Goal: Transaction & Acquisition: Obtain resource

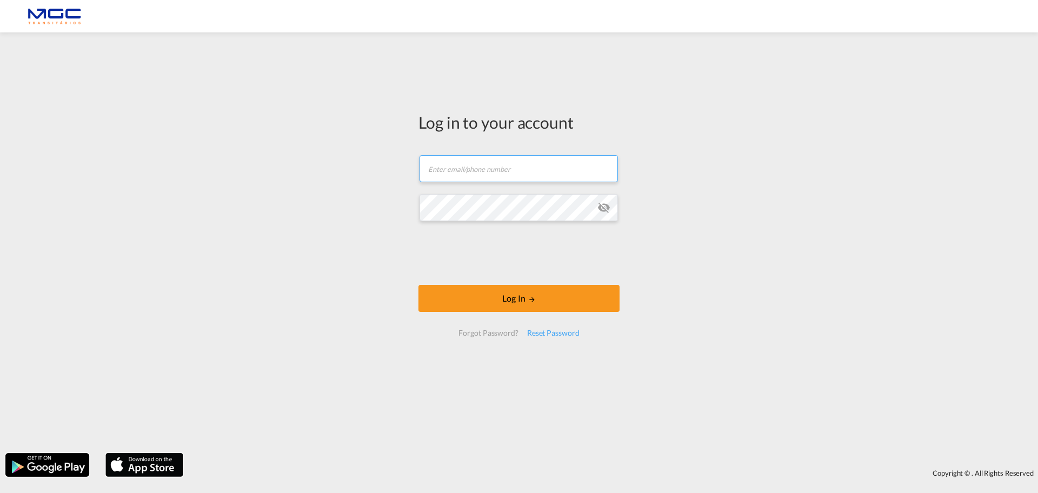
click at [479, 169] on input "text" at bounding box center [518, 168] width 198 height 27
type input "[EMAIL_ADDRESS][DOMAIN_NAME]"
click at [360, 203] on div "Log in to your account [EMAIL_ADDRESS][DOMAIN_NAME] Log In Forgot Password? Res…" at bounding box center [519, 243] width 1038 height 410
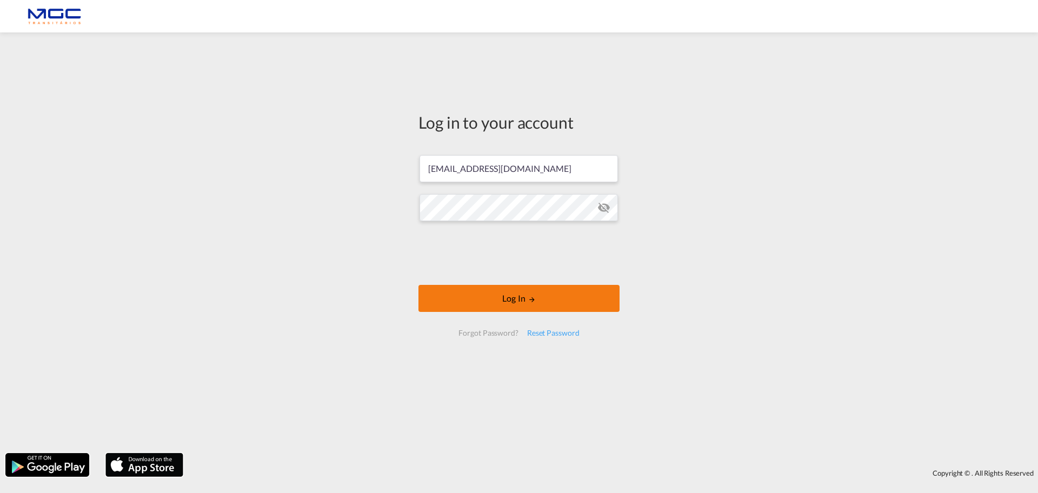
click at [591, 301] on button "Log In" at bounding box center [518, 298] width 201 height 27
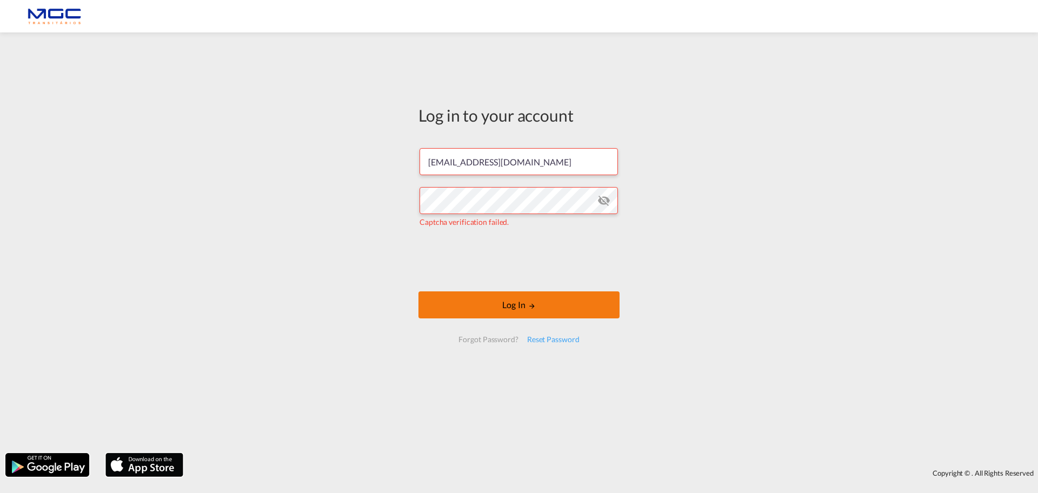
click at [553, 306] on button "Log In" at bounding box center [518, 304] width 201 height 27
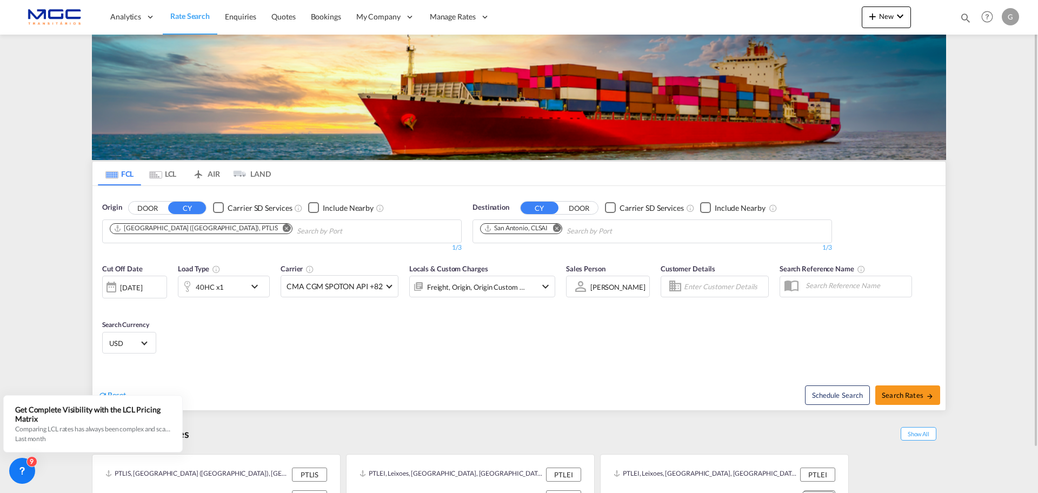
click at [283, 230] on md-icon "Remove" at bounding box center [287, 228] width 8 height 8
click at [231, 230] on md-chips at bounding box center [282, 231] width 358 height 23
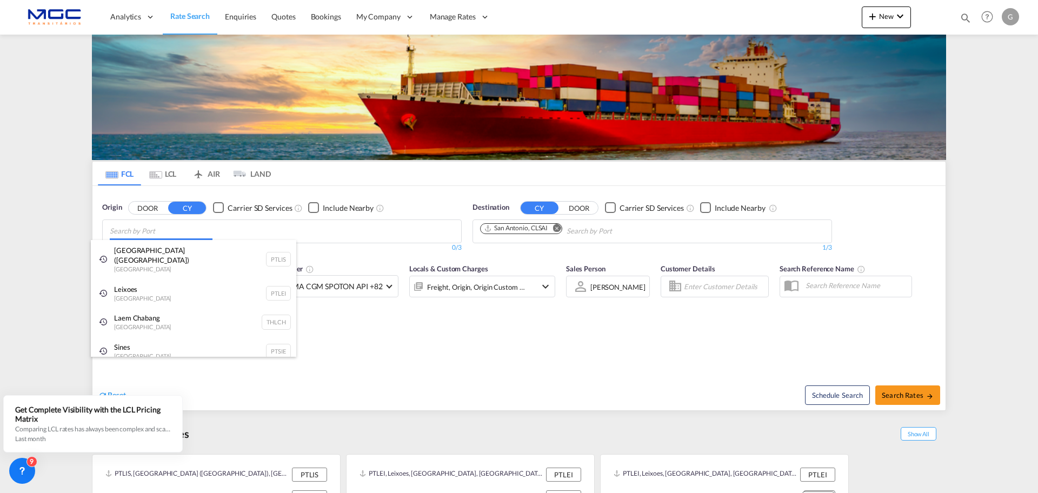
click at [195, 229] on body "Analytics Reports Dashboard Rate Search Enquiries Quotes Bookings" at bounding box center [519, 246] width 1038 height 493
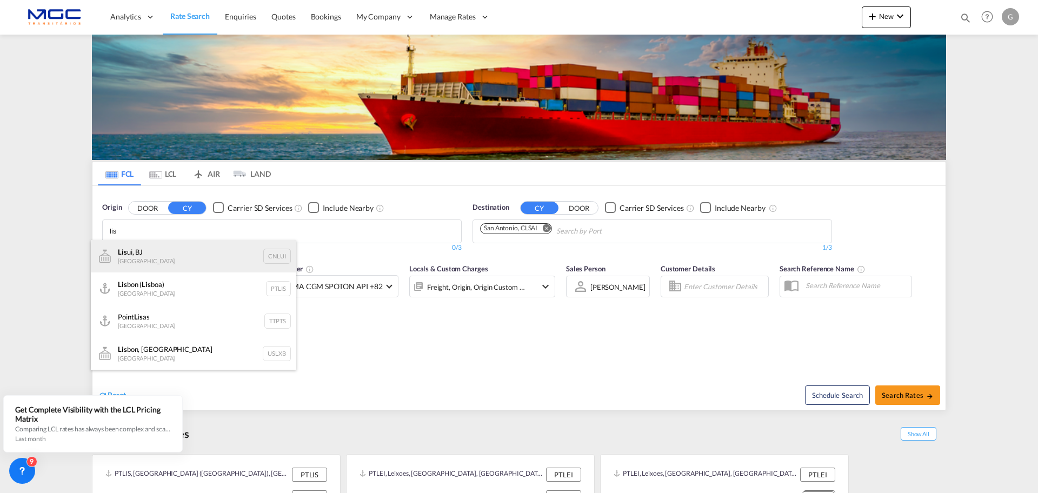
type input "lis"
click at [175, 260] on div "Lis ui, BJ China CNLUI" at bounding box center [193, 256] width 205 height 32
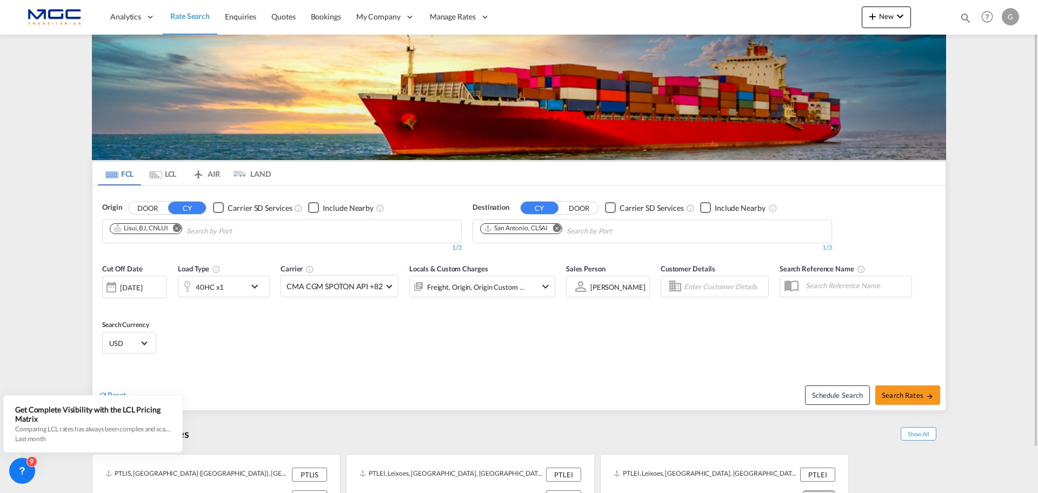
click at [556, 230] on md-icon "Remove" at bounding box center [556, 228] width 8 height 8
click at [589, 233] on body "Analytics Reports Dashboard Rate Search Enquiries Quotes Bookings" at bounding box center [519, 246] width 1038 height 493
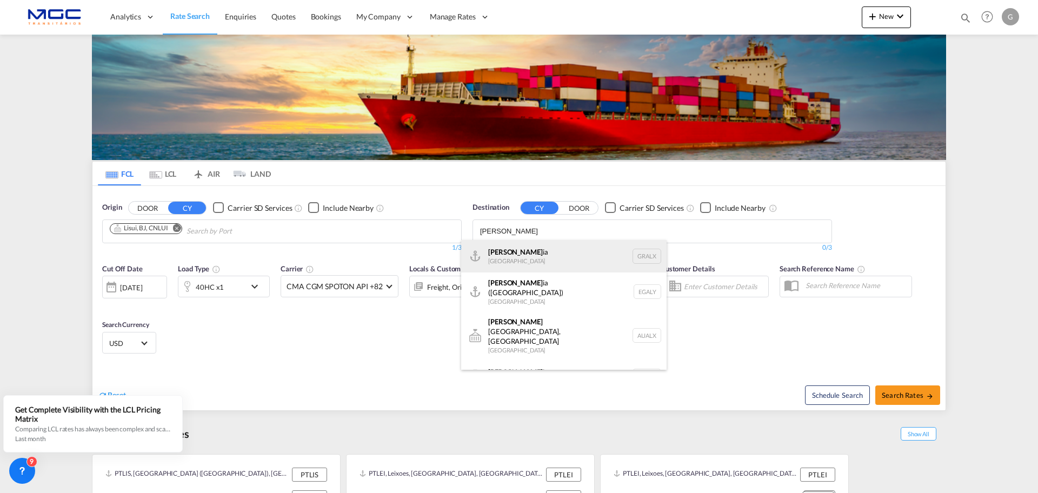
type input "[PERSON_NAME]"
click at [574, 251] on div "[PERSON_NAME] ia [GEOGRAPHIC_DATA] GRALX" at bounding box center [563, 256] width 205 height 32
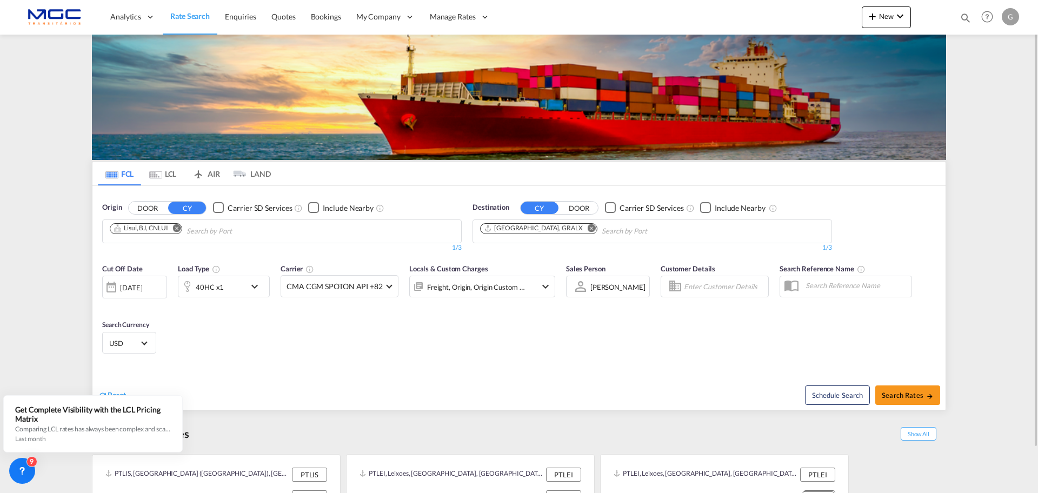
click at [223, 286] on div "40HC x1" at bounding box center [211, 287] width 67 height 22
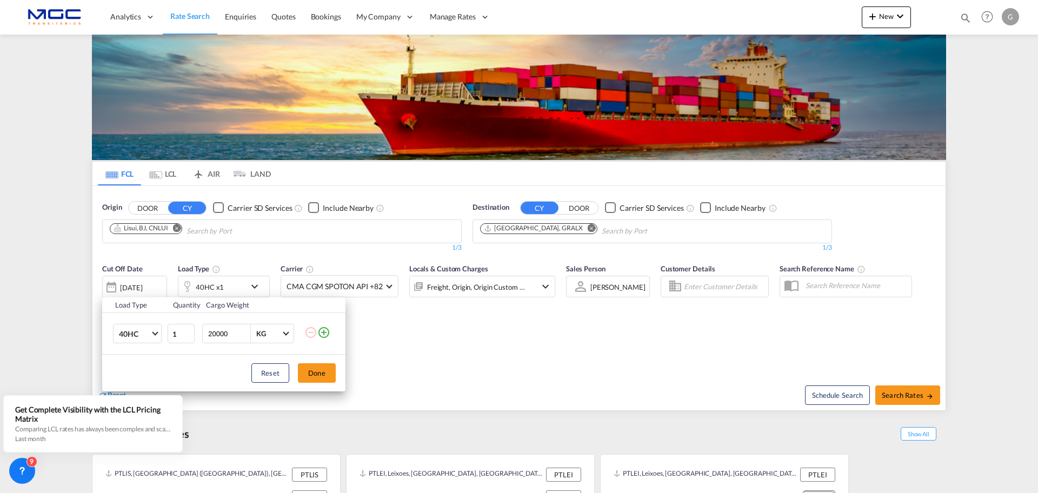
click at [443, 364] on div "Load Type Quantity Cargo Weight 40HC 20GP 40GP 40HC 45HC 20RE 40RE 40HR 20OT 40…" at bounding box center [519, 246] width 1038 height 493
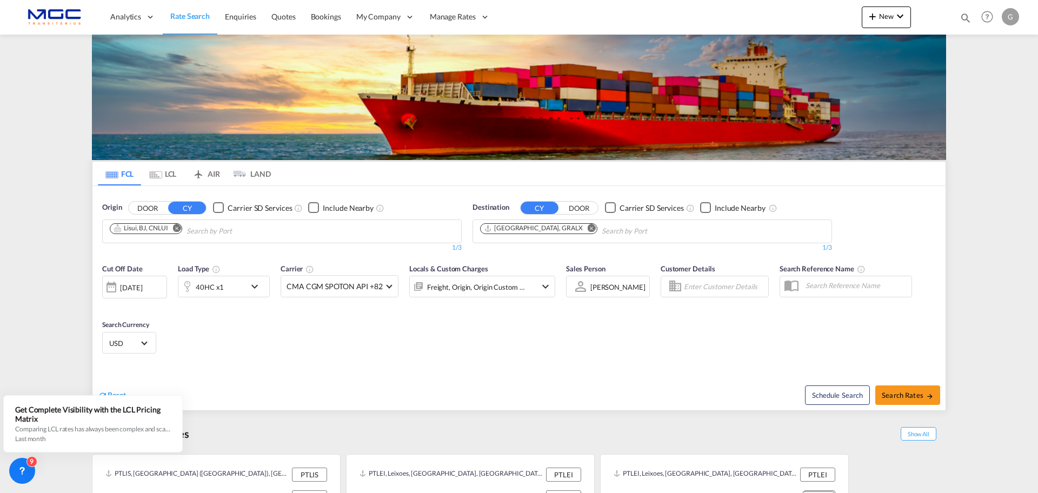
click at [587, 228] on md-icon "Remove" at bounding box center [591, 228] width 8 height 8
click at [557, 228] on input "Chips input." at bounding box center [531, 231] width 103 height 17
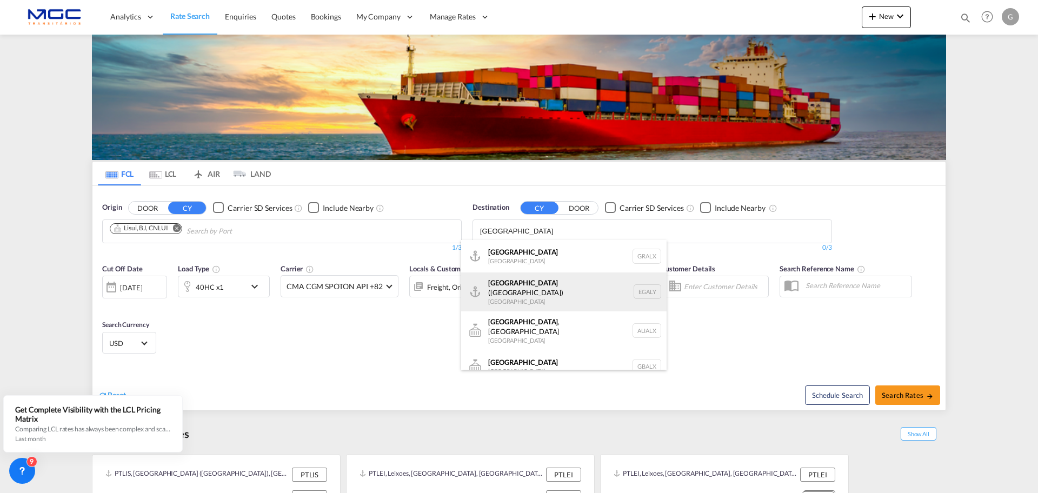
type input "[GEOGRAPHIC_DATA]"
click at [536, 293] on div "Alexandria ([GEOGRAPHIC_DATA]) [GEOGRAPHIC_DATA] EGALY" at bounding box center [563, 291] width 205 height 39
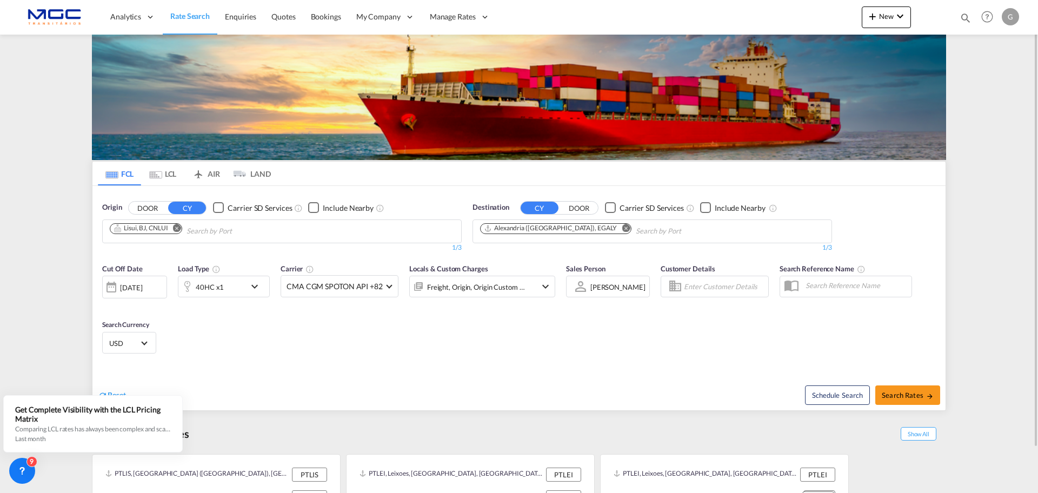
click at [176, 228] on md-icon "Remove" at bounding box center [177, 228] width 8 height 8
click at [176, 229] on body "Analytics Reports Dashboard Rate Search Enquiries Quotes Bookings" at bounding box center [519, 246] width 1038 height 493
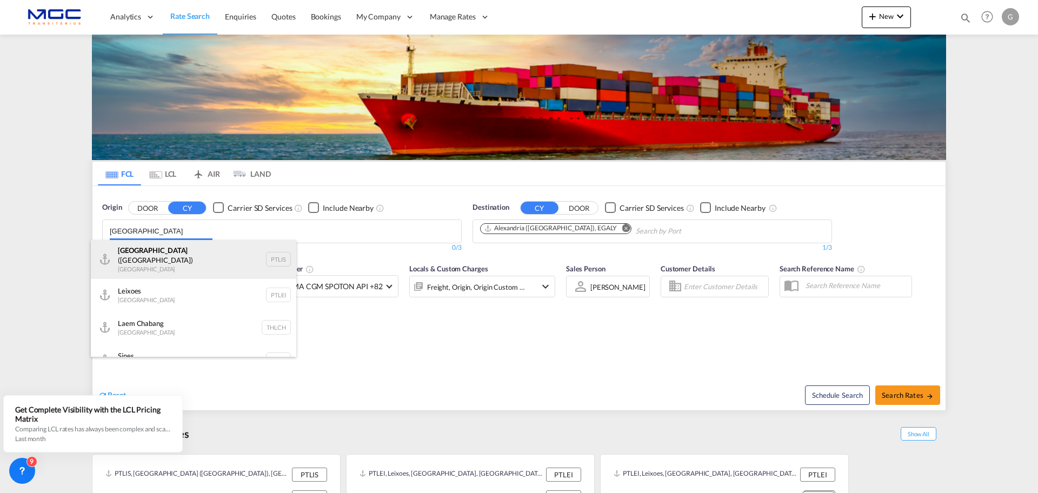
type input "[GEOGRAPHIC_DATA]"
click at [193, 257] on div "[GEOGRAPHIC_DATA] ([GEOGRAPHIC_DATA]) [GEOGRAPHIC_DATA] PTLIS" at bounding box center [193, 259] width 205 height 39
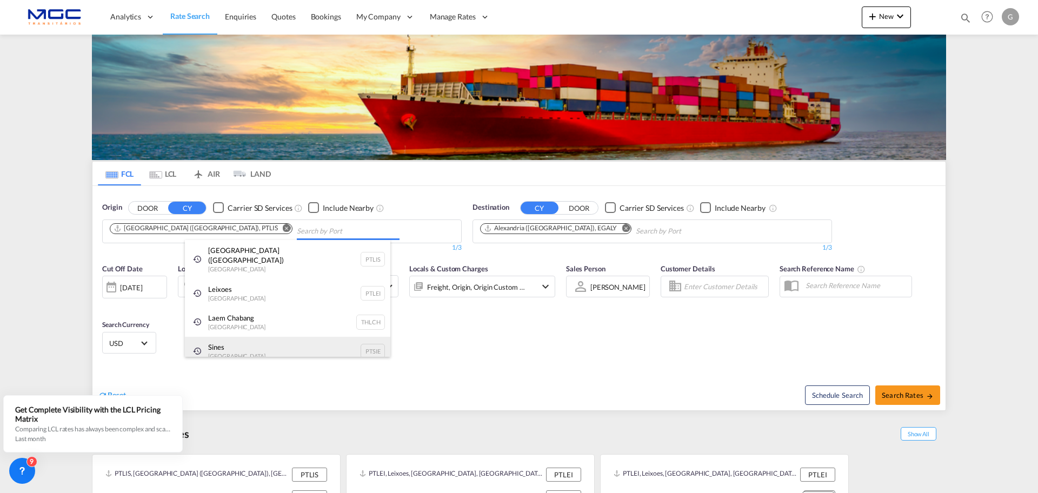
click at [349, 350] on div "[PERSON_NAME] Portugal PTSIE" at bounding box center [287, 351] width 205 height 29
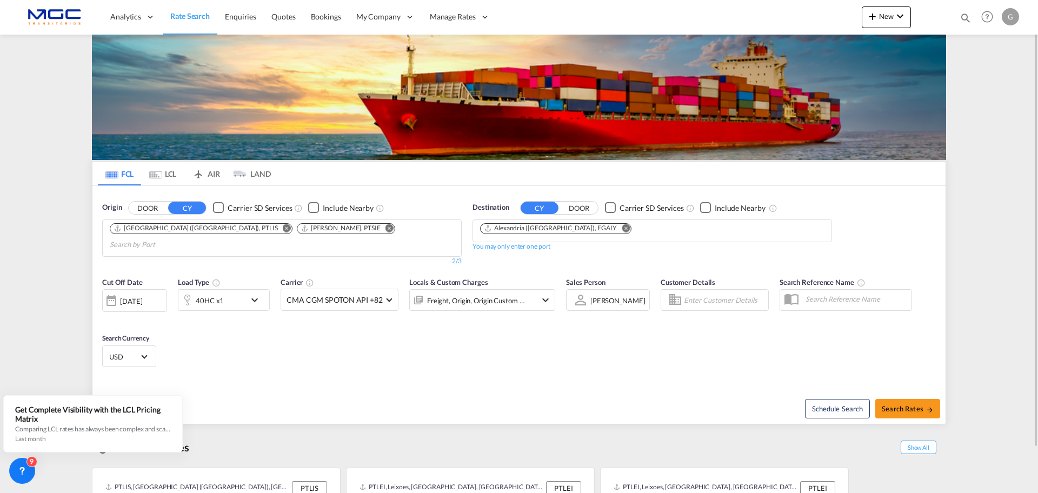
click at [385, 229] on md-icon "Remove" at bounding box center [389, 228] width 8 height 8
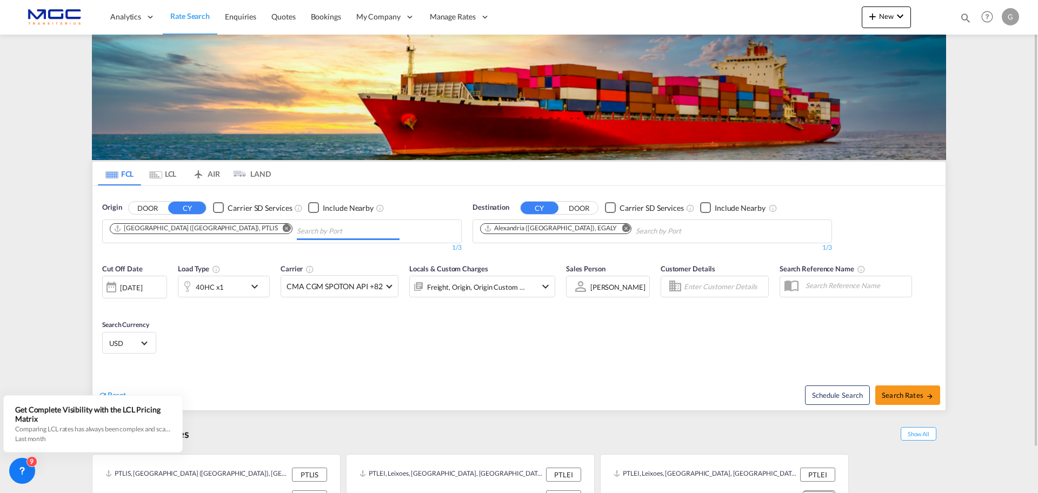
click at [0, 0] on div "[PERSON_NAME] Portugal PTSIE" at bounding box center [0, 0] width 0 height 0
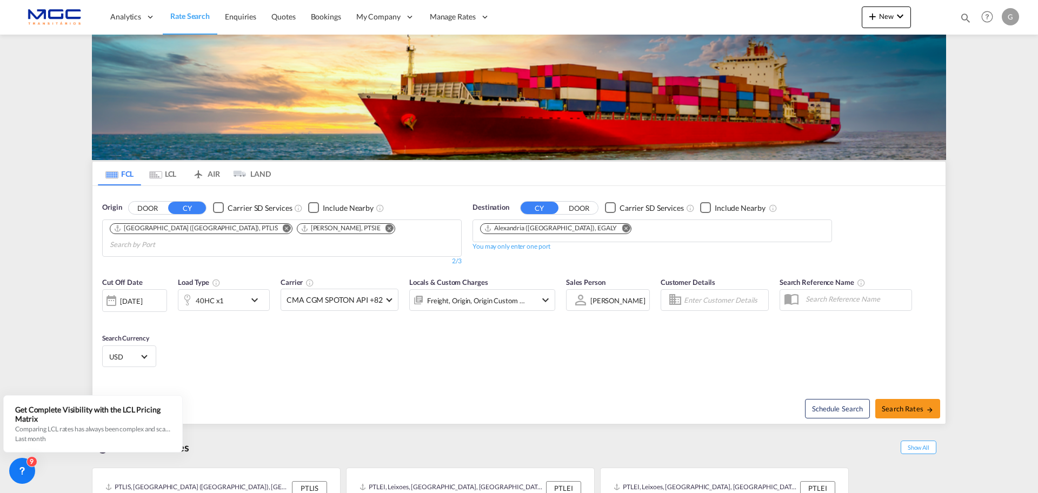
click at [385, 228] on md-icon "Remove" at bounding box center [389, 228] width 8 height 8
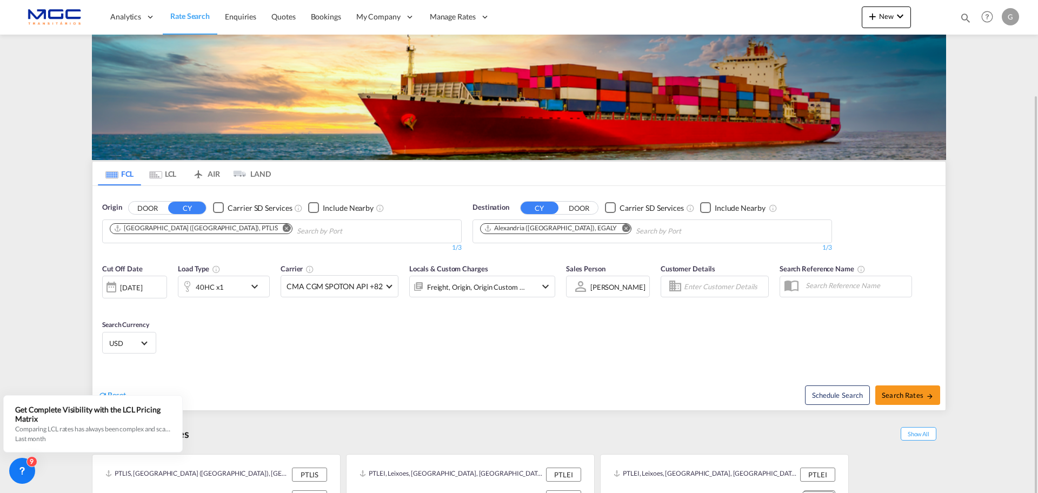
scroll to position [49, 0]
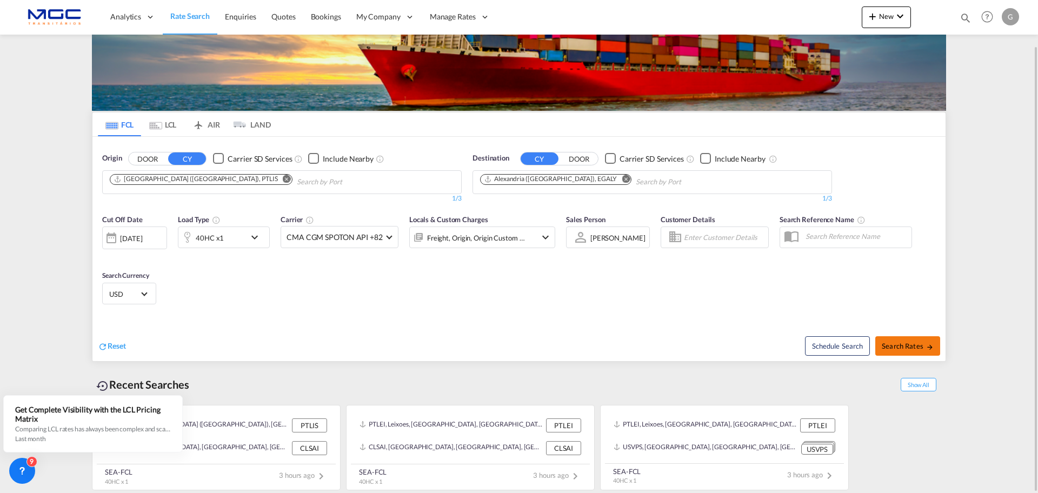
click at [901, 342] on span "Search Rates" at bounding box center [907, 346] width 52 height 9
type input "PTLIS to EGALY / [DATE]"
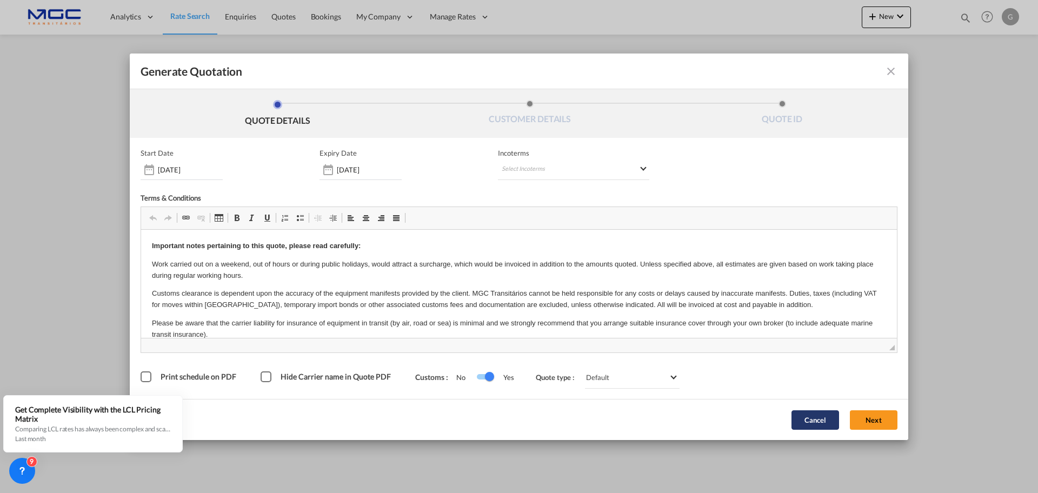
click at [822, 426] on button "Cancel" at bounding box center [815, 419] width 48 height 19
